Goal: Information Seeking & Learning: Learn about a topic

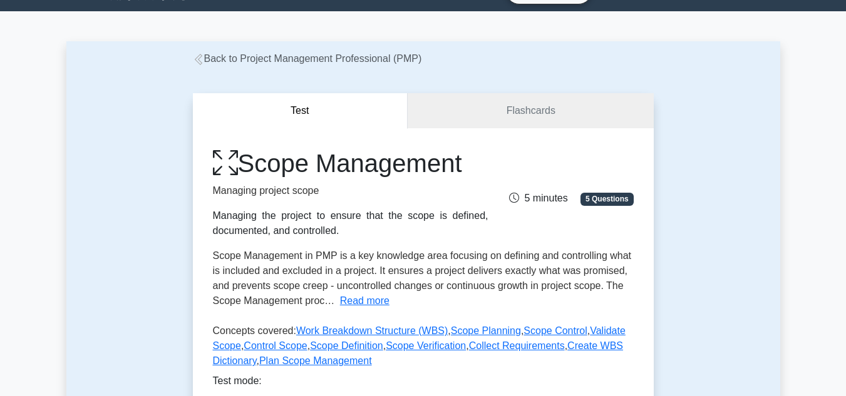
scroll to position [28, 0]
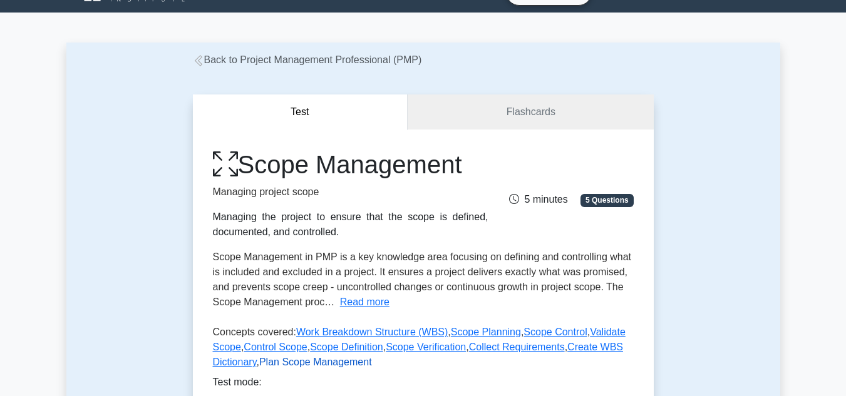
click at [281, 364] on link "Plan Scope Management" at bounding box center [315, 362] width 113 height 11
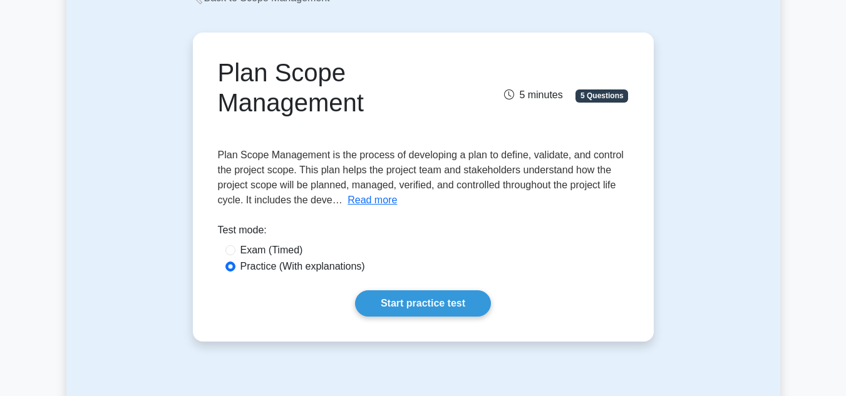
scroll to position [91, 0]
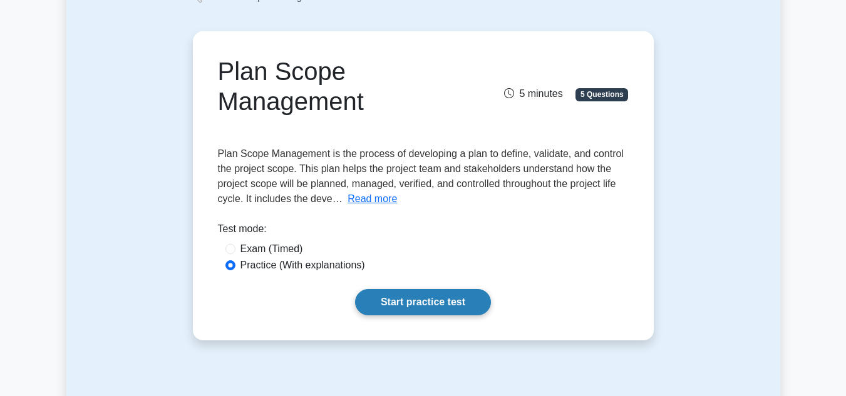
click at [396, 304] on link "Start practice test" at bounding box center [423, 302] width 136 height 26
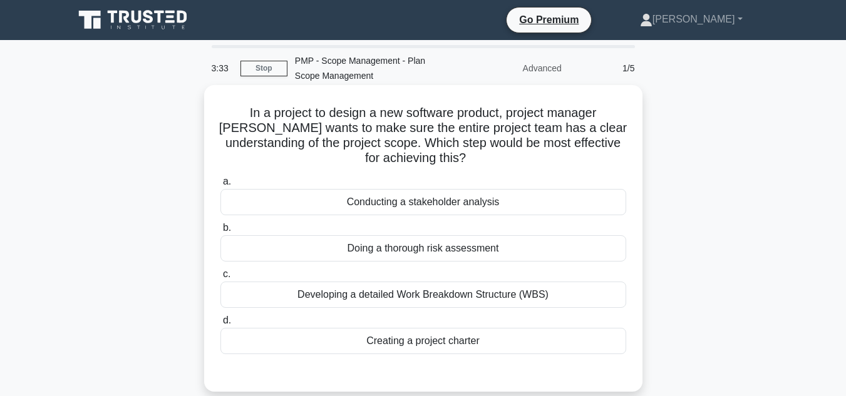
click at [371, 298] on div "Developing a detailed Work Breakdown Structure (WBS)" at bounding box center [423, 295] width 406 height 26
click at [220, 279] on input "c. Developing a detailed Work Breakdown Structure (WBS)" at bounding box center [220, 274] width 0 height 8
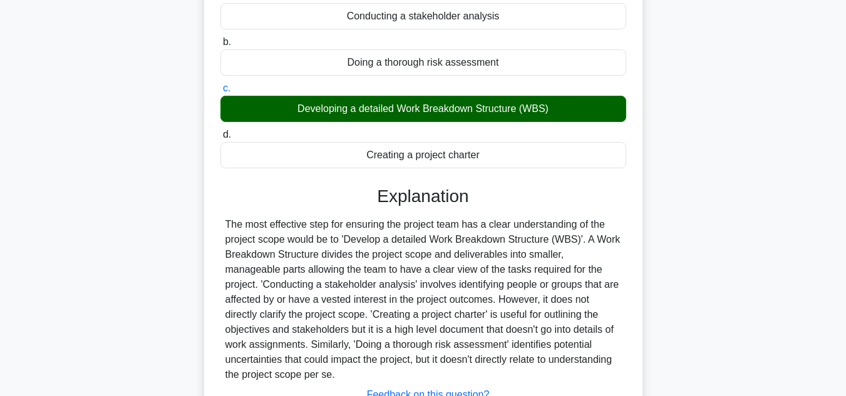
scroll to position [286, 0]
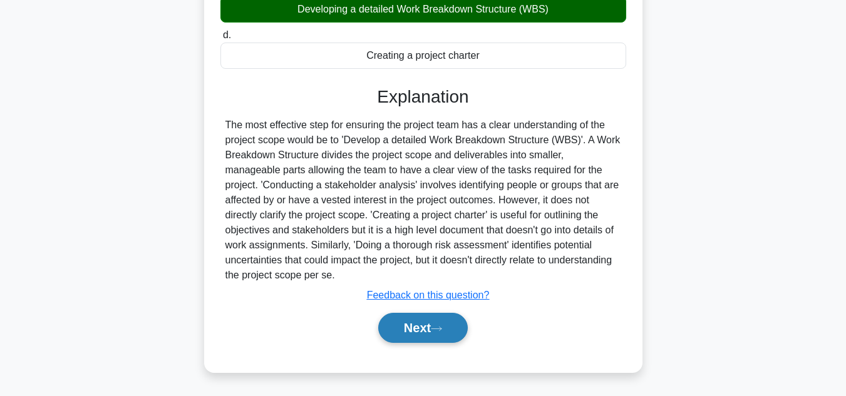
click at [398, 330] on button "Next" at bounding box center [422, 328] width 89 height 30
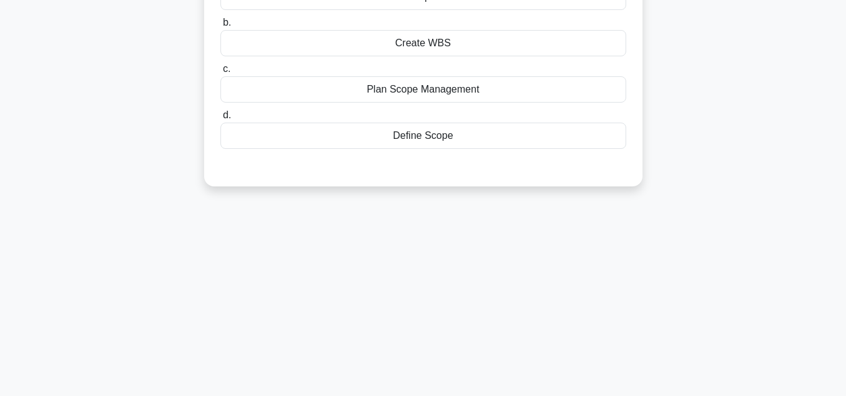
scroll to position [0, 0]
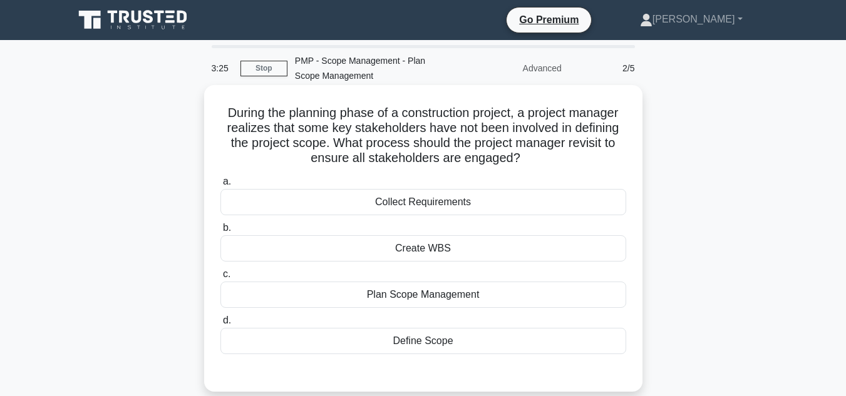
click at [439, 205] on div "Collect Requirements" at bounding box center [423, 202] width 406 height 26
click at [220, 186] on input "a. Collect Requirements" at bounding box center [220, 182] width 0 height 8
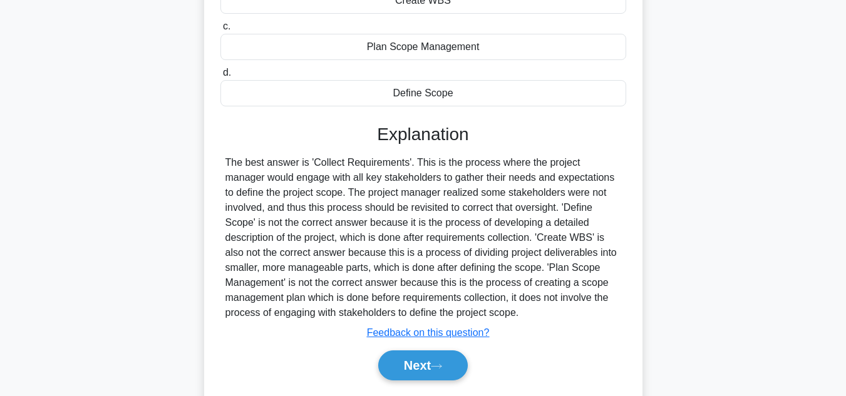
scroll to position [265, 0]
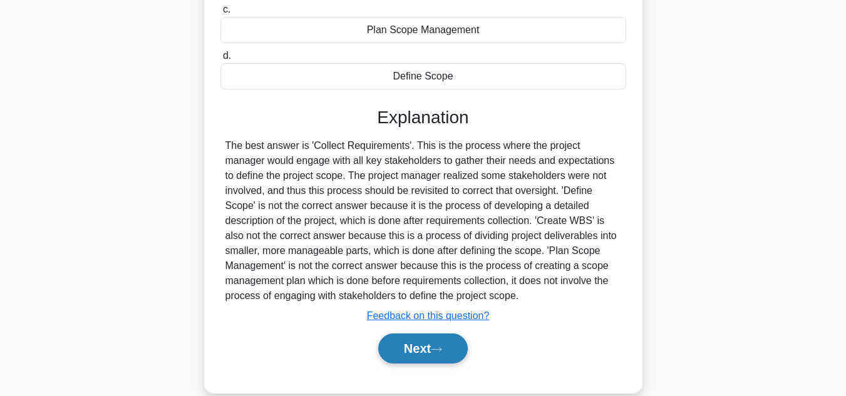
click at [463, 338] on button "Next" at bounding box center [422, 349] width 89 height 30
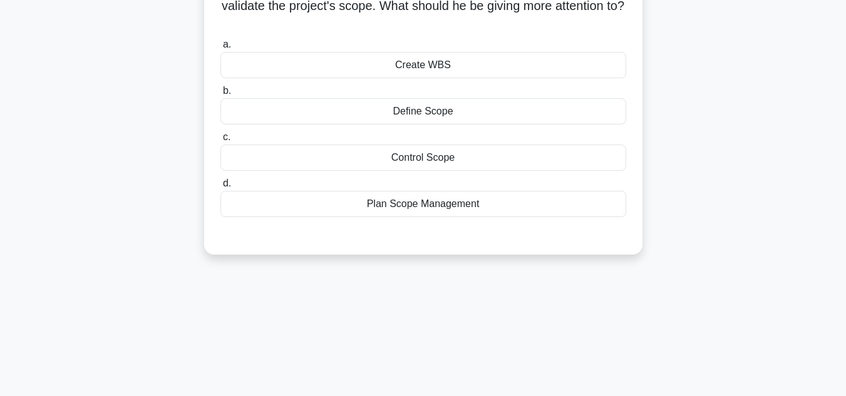
scroll to position [136, 0]
click at [449, 192] on div "Plan Scope Management" at bounding box center [423, 205] width 406 height 26
click at [220, 188] on input "d. Plan Scope Management" at bounding box center [220, 184] width 0 height 8
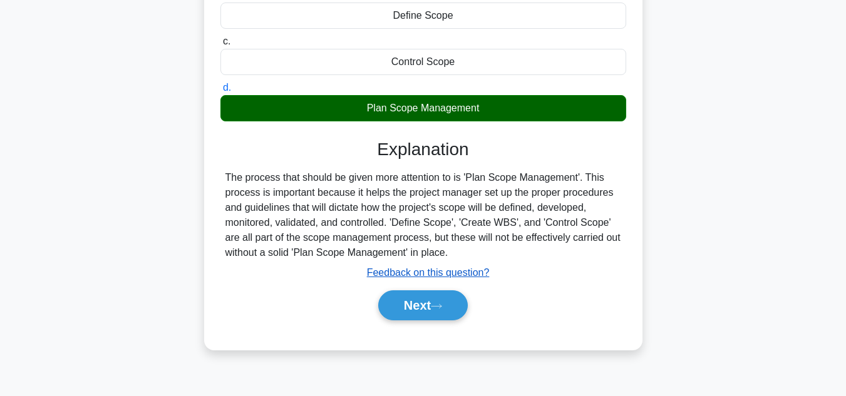
scroll to position [233, 0]
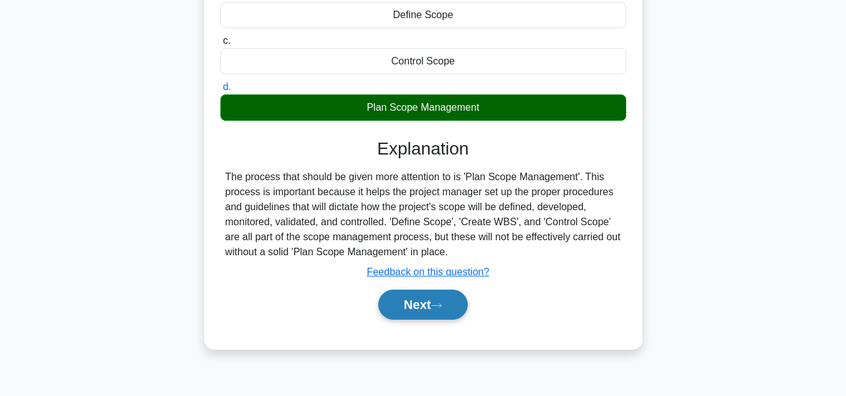
click at [457, 298] on button "Next" at bounding box center [422, 305] width 89 height 30
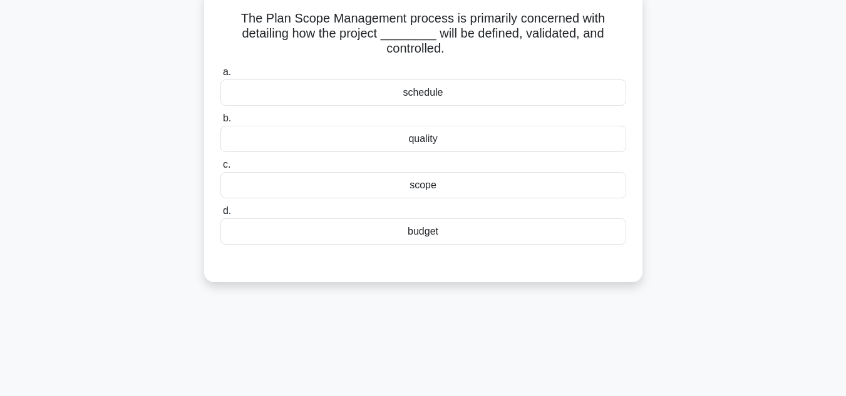
scroll to position [94, 0]
click at [447, 93] on div "schedule" at bounding box center [423, 93] width 406 height 26
click at [220, 77] on input "a. schedule" at bounding box center [220, 73] width 0 height 8
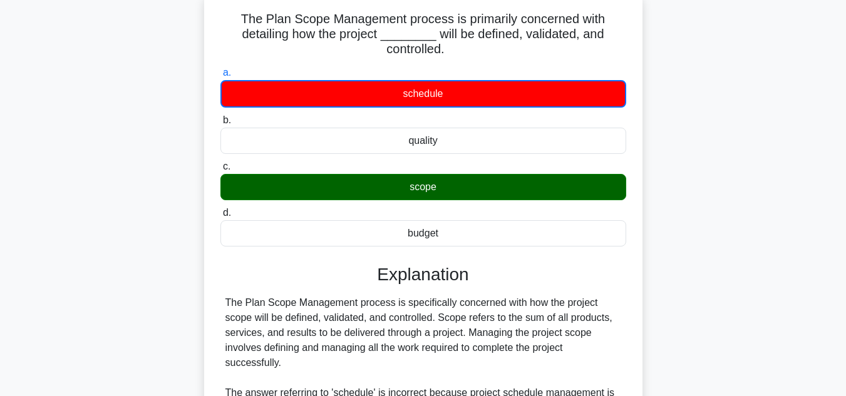
scroll to position [302, 0]
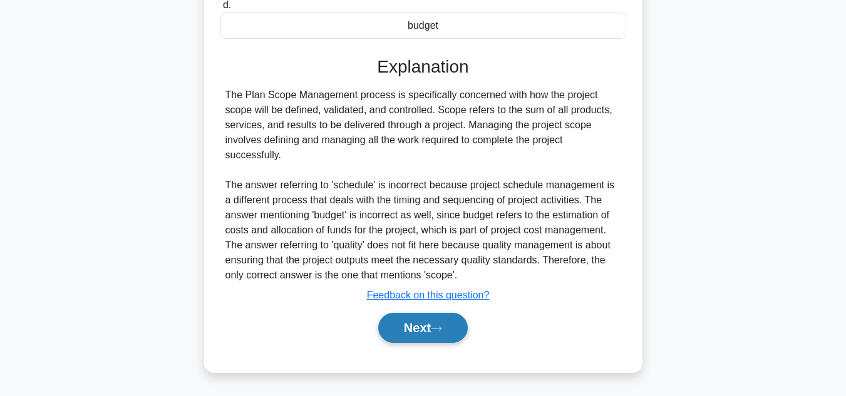
click at [421, 334] on button "Next" at bounding box center [422, 328] width 89 height 30
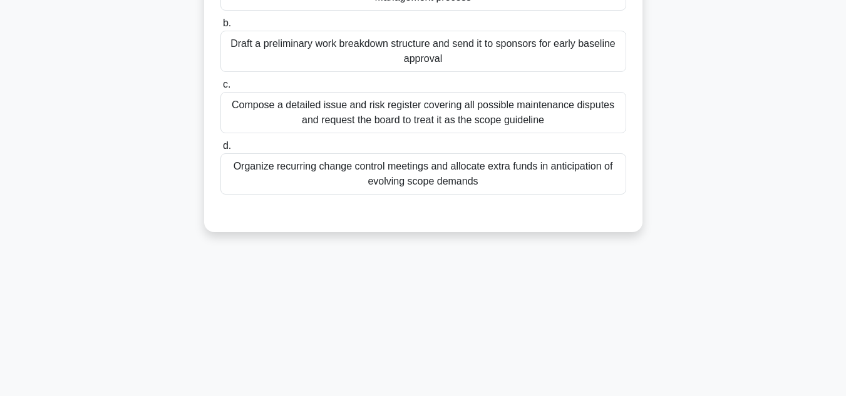
click at [442, 47] on div "Draft a preliminary work breakdown structure and send it to sponsors for early …" at bounding box center [423, 51] width 406 height 41
click at [220, 28] on input "b. Draft a preliminary work breakdown structure and send it to sponsors for ear…" at bounding box center [220, 23] width 0 height 8
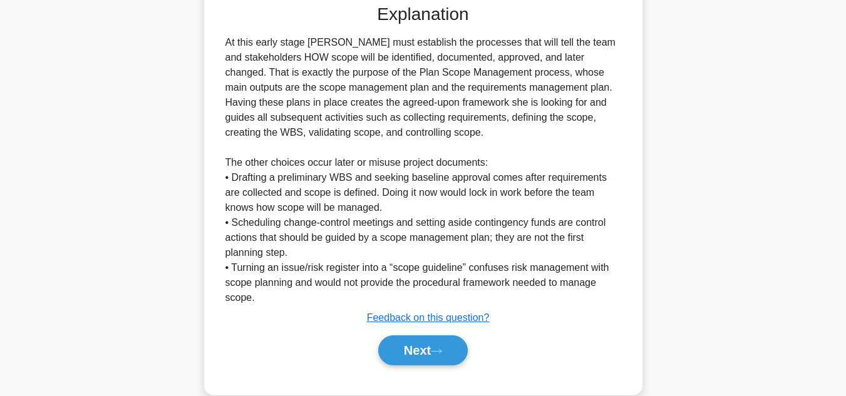
scroll to position [495, 0]
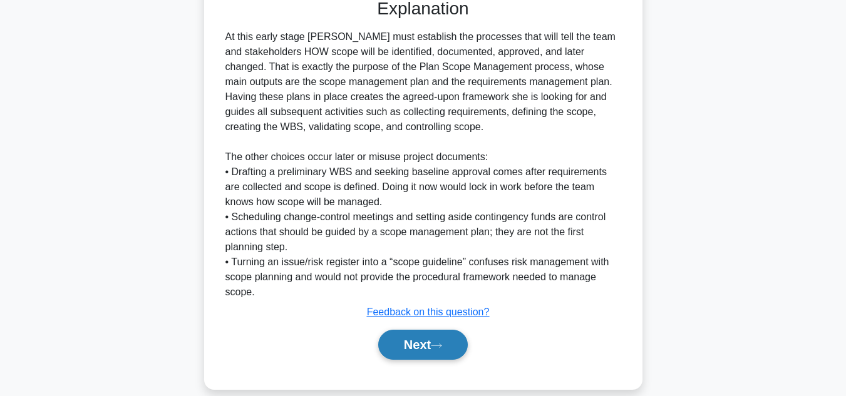
click at [457, 338] on button "Next" at bounding box center [422, 345] width 89 height 30
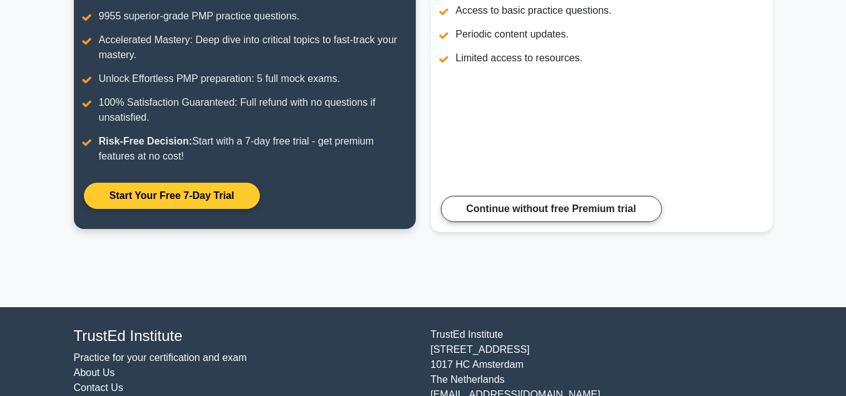
scroll to position [237, 0]
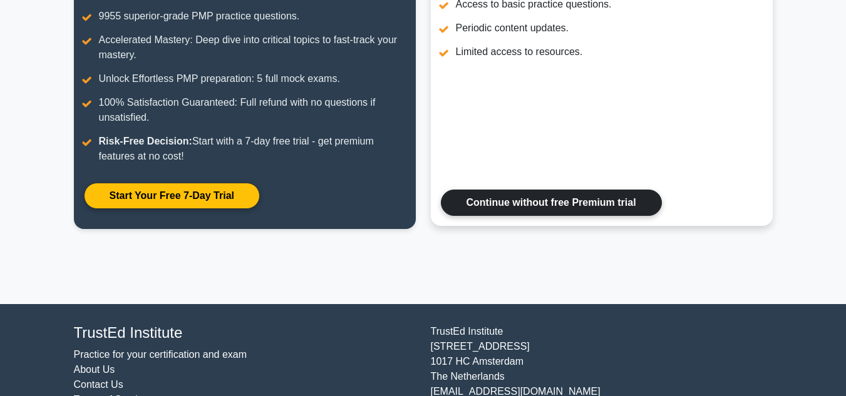
click at [485, 190] on link "Continue without free Premium trial" at bounding box center [551, 203] width 221 height 26
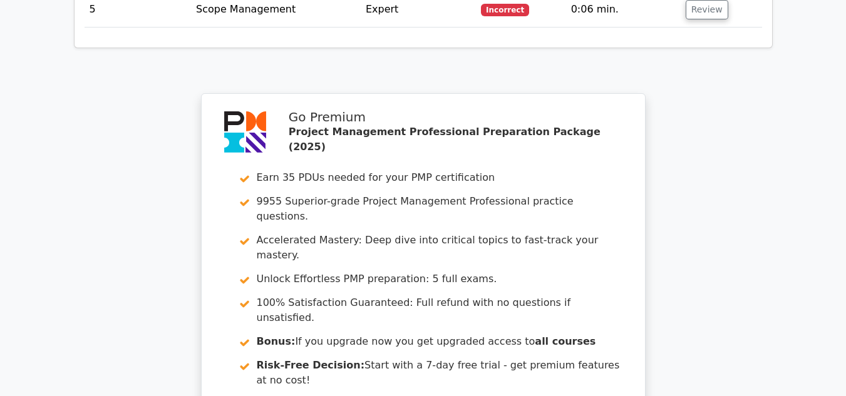
scroll to position [1931, 0]
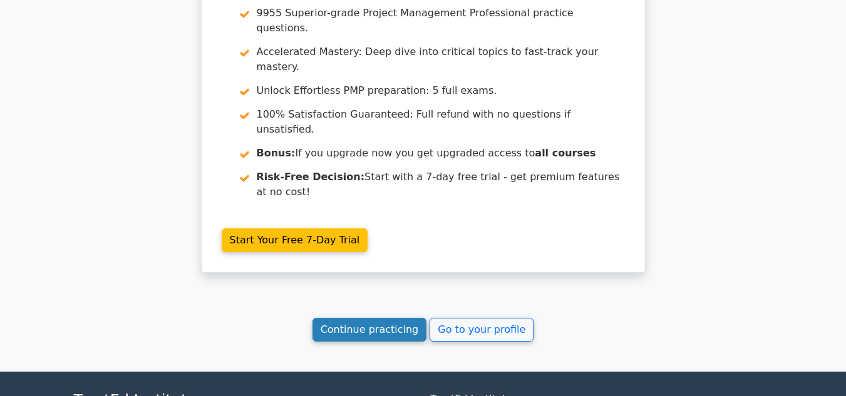
click at [415, 318] on link "Continue practicing" at bounding box center [369, 330] width 115 height 24
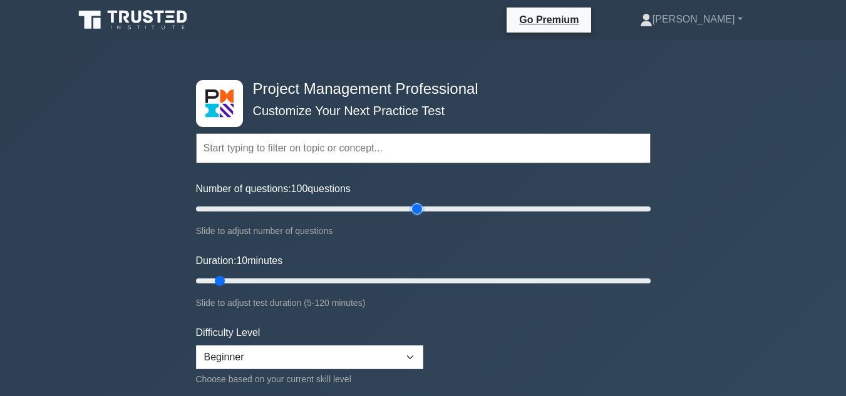
click at [415, 205] on input "Number of questions: 100 questions" at bounding box center [423, 209] width 454 height 15
drag, startPoint x: 349, startPoint y: 204, endPoint x: 232, endPoint y: 215, distance: 117.0
type input "20"
click at [232, 215] on input "Number of questions: 20 questions" at bounding box center [423, 209] width 454 height 15
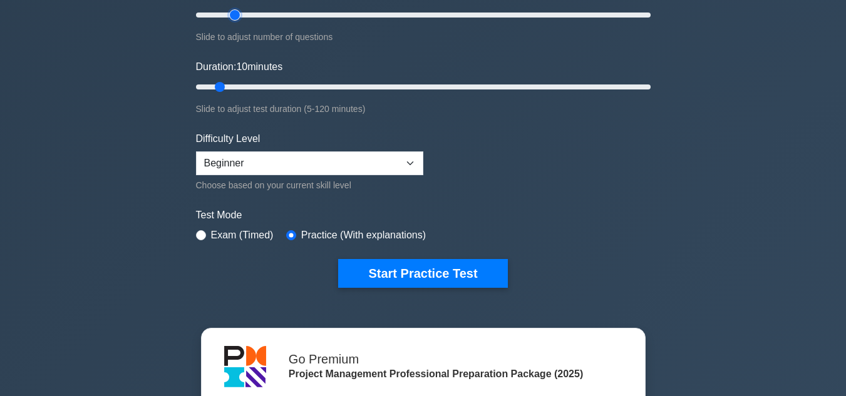
scroll to position [195, 0]
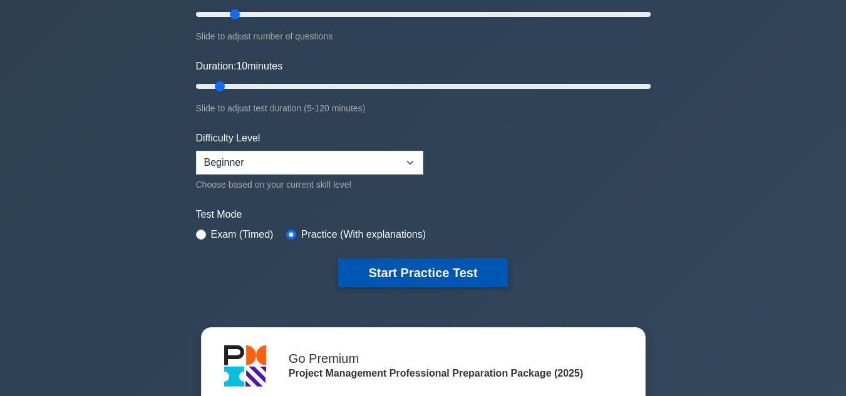
click at [401, 267] on button "Start Practice Test" at bounding box center [422, 272] width 169 height 29
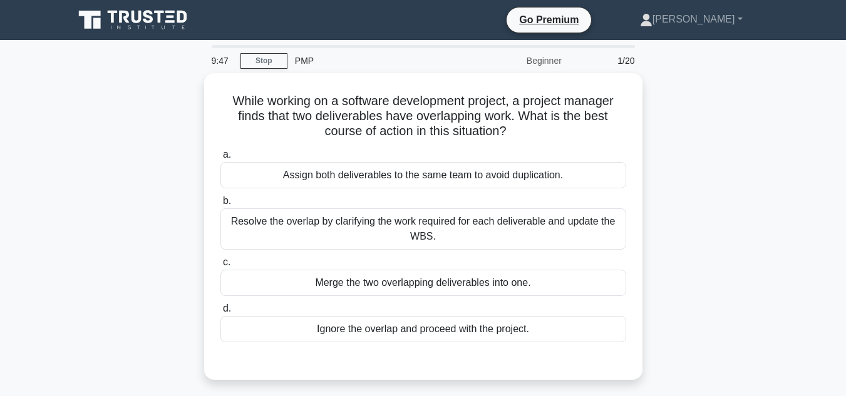
click at [401, 267] on label "c. Merge the two overlapping deliverables into one." at bounding box center [423, 275] width 406 height 41
click at [220, 267] on input "c. Merge the two overlapping deliverables into one." at bounding box center [220, 262] width 0 height 8
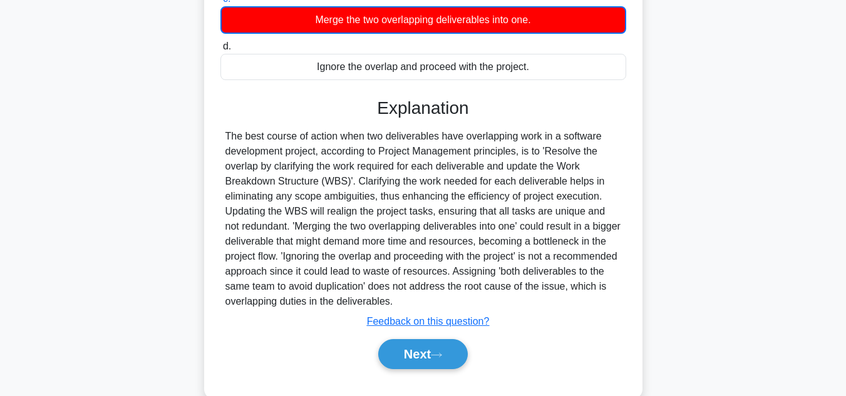
scroll to position [287, 0]
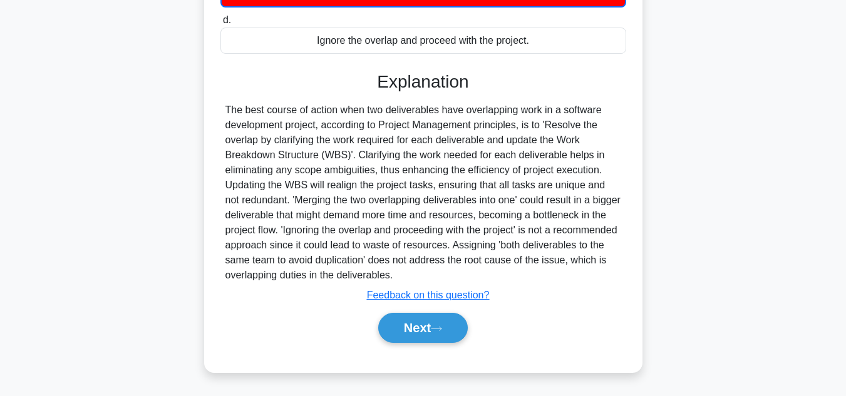
click at [402, 348] on div "Next" at bounding box center [423, 328] width 406 height 40
click at [401, 344] on div "Next" at bounding box center [423, 328] width 406 height 40
click at [402, 340] on button "Next" at bounding box center [422, 328] width 89 height 30
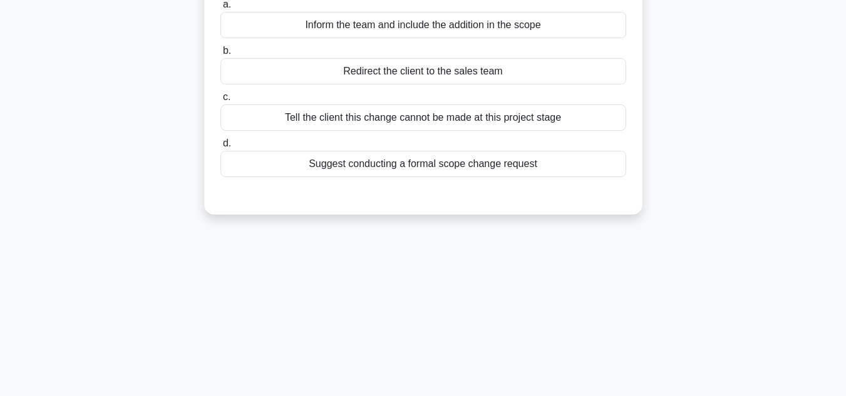
scroll to position [146, 0]
click at [371, 28] on div "Inform the team and include the addition in the scope" at bounding box center [423, 26] width 406 height 26
click at [220, 9] on input "a. Inform the team and include the addition in the scope" at bounding box center [220, 5] width 0 height 8
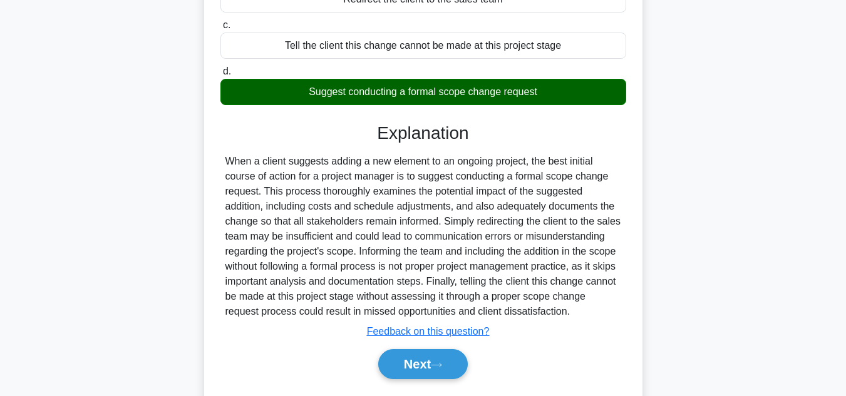
scroll to position [280, 0]
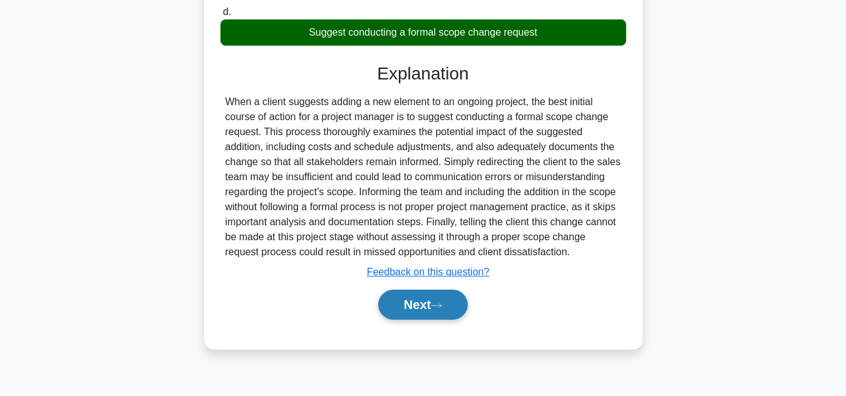
click at [433, 317] on button "Next" at bounding box center [422, 305] width 89 height 30
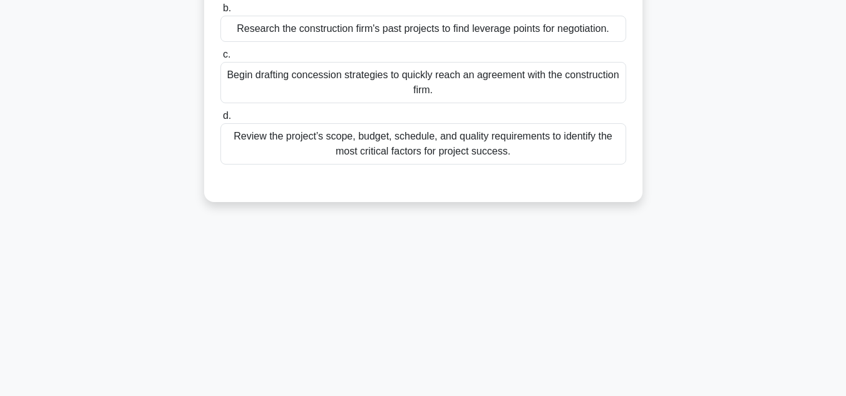
click at [395, 93] on div "Begin drafting concession strategies to quickly reach an agreement with the con…" at bounding box center [423, 82] width 406 height 41
click at [220, 59] on input "c. Begin drafting concession strategies to quickly reach an agreement with the …" at bounding box center [220, 55] width 0 height 8
